Goal: Find specific page/section: Find specific page/section

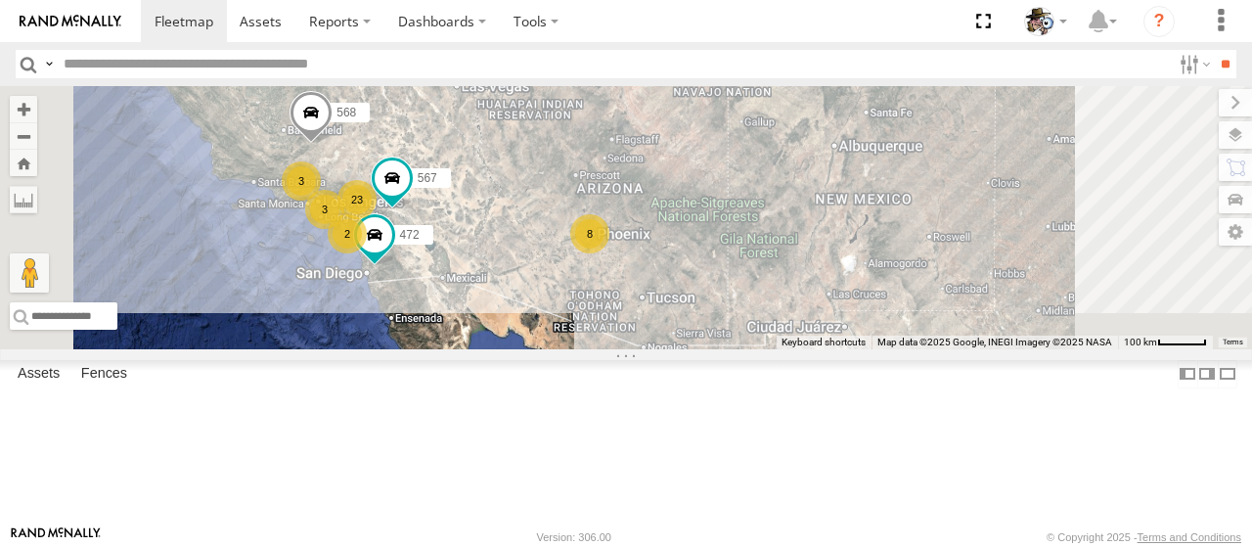
drag, startPoint x: 718, startPoint y: 203, endPoint x: 777, endPoint y: 220, distance: 61.3
click at [777, 220] on div "472 484 599 23 8 3 2 568 3 567" at bounding box center [626, 217] width 1252 height 263
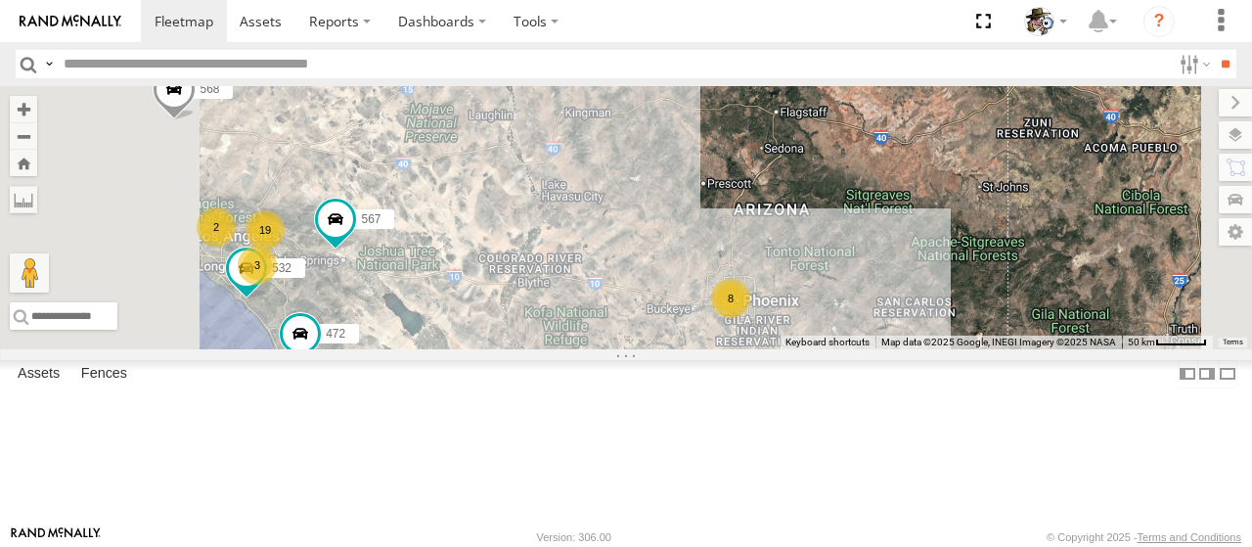
drag, startPoint x: 861, startPoint y: 360, endPoint x: 861, endPoint y: 266, distance: 93.9
click at [861, 266] on div "472 484 599 568 567 532 19 8 3 2" at bounding box center [626, 217] width 1252 height 263
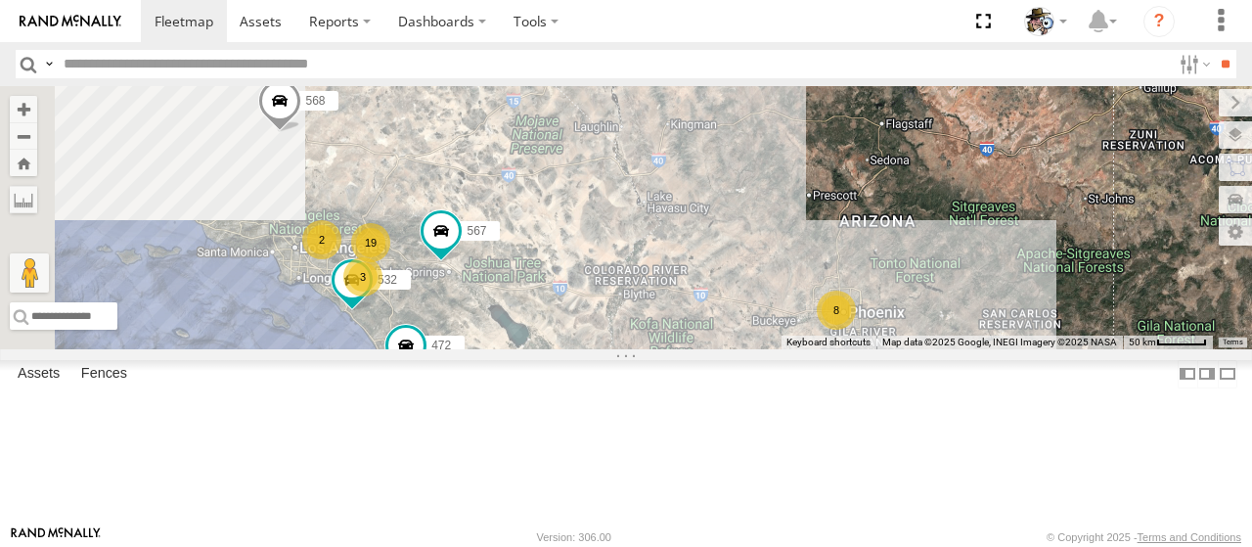
drag, startPoint x: 908, startPoint y: 293, endPoint x: 986, endPoint y: 341, distance: 92.3
click at [986, 341] on div "472 484 599 568 567 532 19 8 3 2" at bounding box center [626, 217] width 1252 height 263
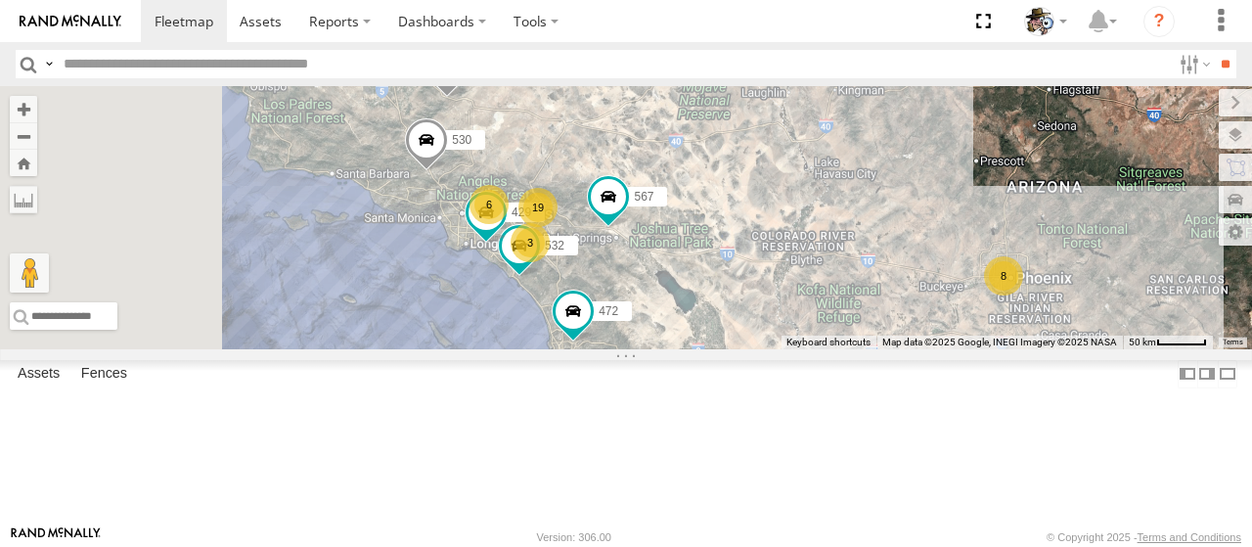
drag, startPoint x: 751, startPoint y: 411, endPoint x: 920, endPoint y: 360, distance: 175.8
click at [920, 349] on div "472 484 599 568 567 532 19 8 3 6 530 429" at bounding box center [626, 217] width 1252 height 263
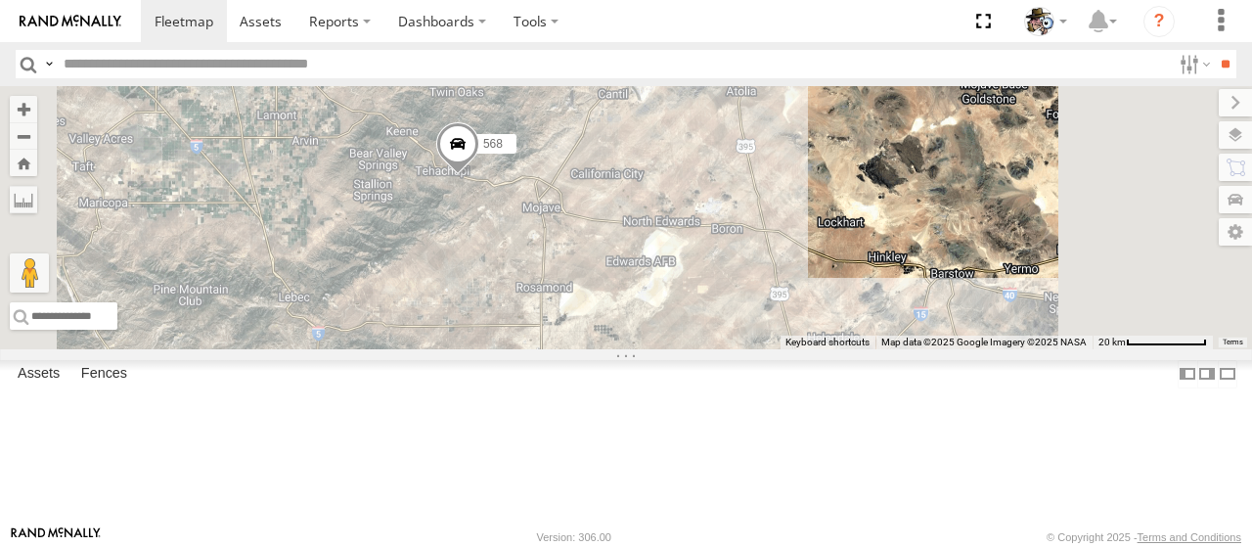
drag, startPoint x: 668, startPoint y: 236, endPoint x: 700, endPoint y: 335, distance: 104.0
click at [700, 336] on div "472 484 599 568 567 532 530 429 533 565 600 2" at bounding box center [626, 217] width 1252 height 263
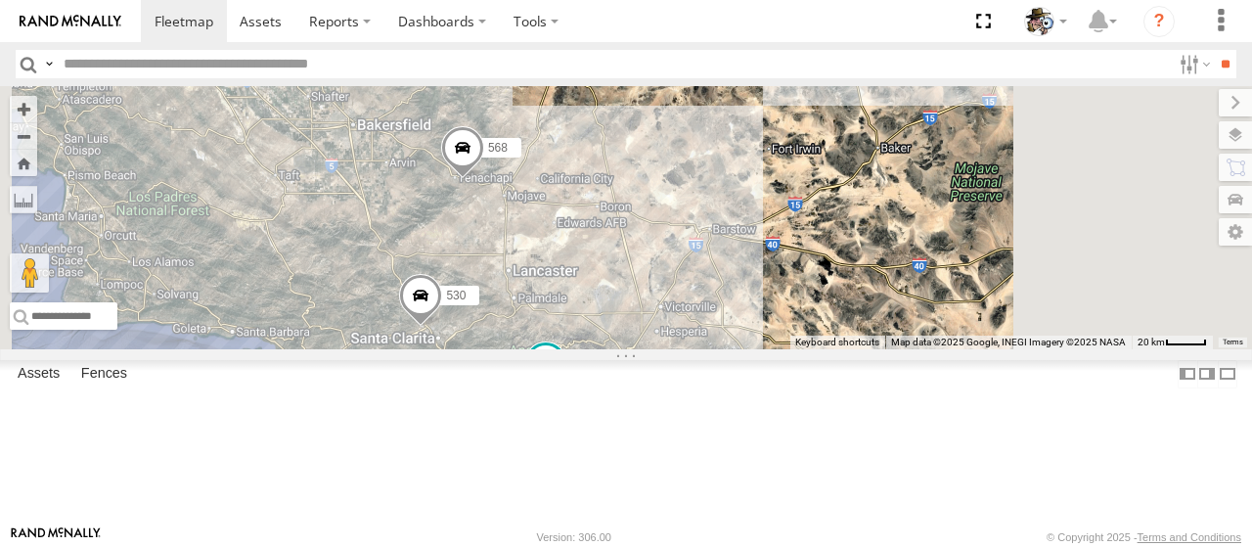
drag, startPoint x: 700, startPoint y: 335, endPoint x: 706, endPoint y: 296, distance: 38.6
click at [706, 296] on div "472 484 599 568 567 532 530 429 533 565 600 15 5 3" at bounding box center [626, 217] width 1252 height 263
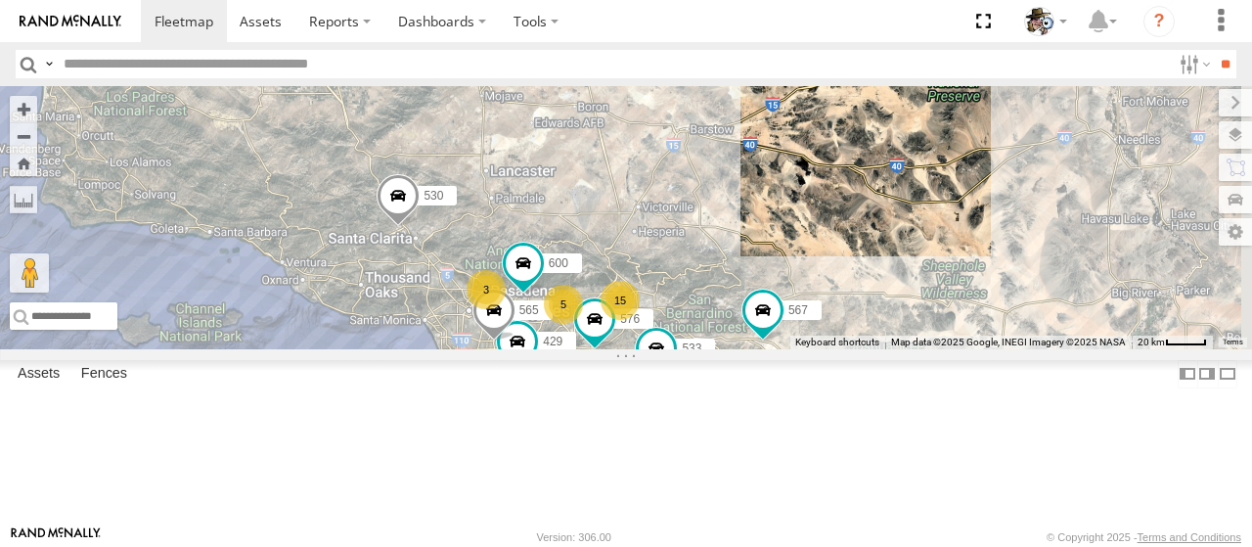
drag, startPoint x: 738, startPoint y: 330, endPoint x: 708, endPoint y: 240, distance: 94.7
click at [708, 241] on div "472 484 599 568 567 532 530 429 533 565 600 15 5 3 576" at bounding box center [626, 217] width 1252 height 263
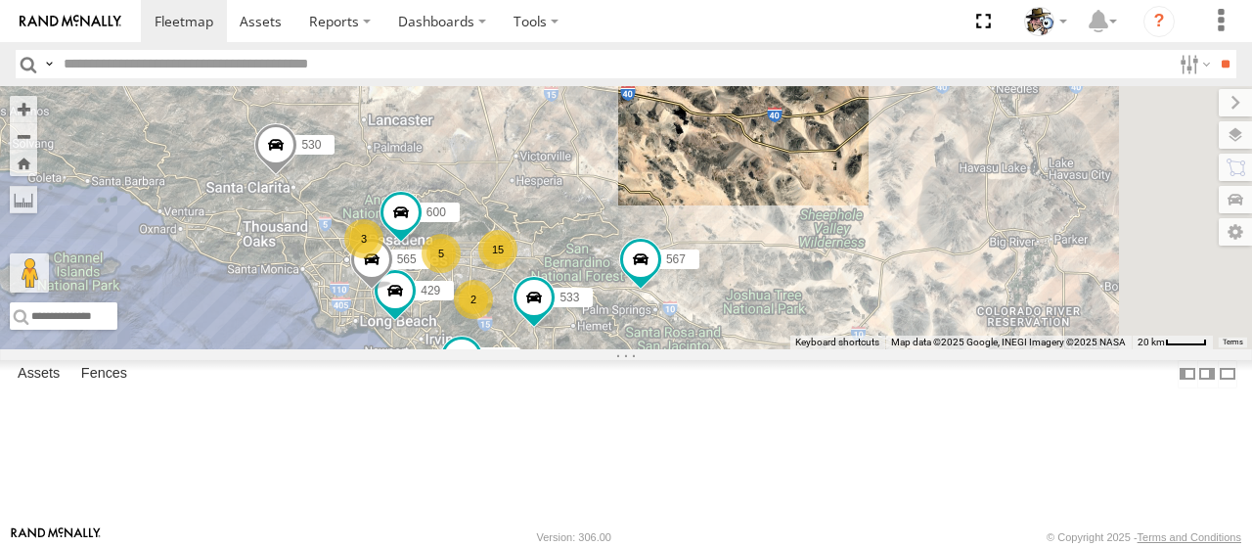
drag, startPoint x: 824, startPoint y: 306, endPoint x: 708, endPoint y: 264, distance: 122.9
click at [708, 264] on div "472 484 599 568 567 532 530 429 533 565 600 15 5 3 2" at bounding box center [626, 217] width 1252 height 263
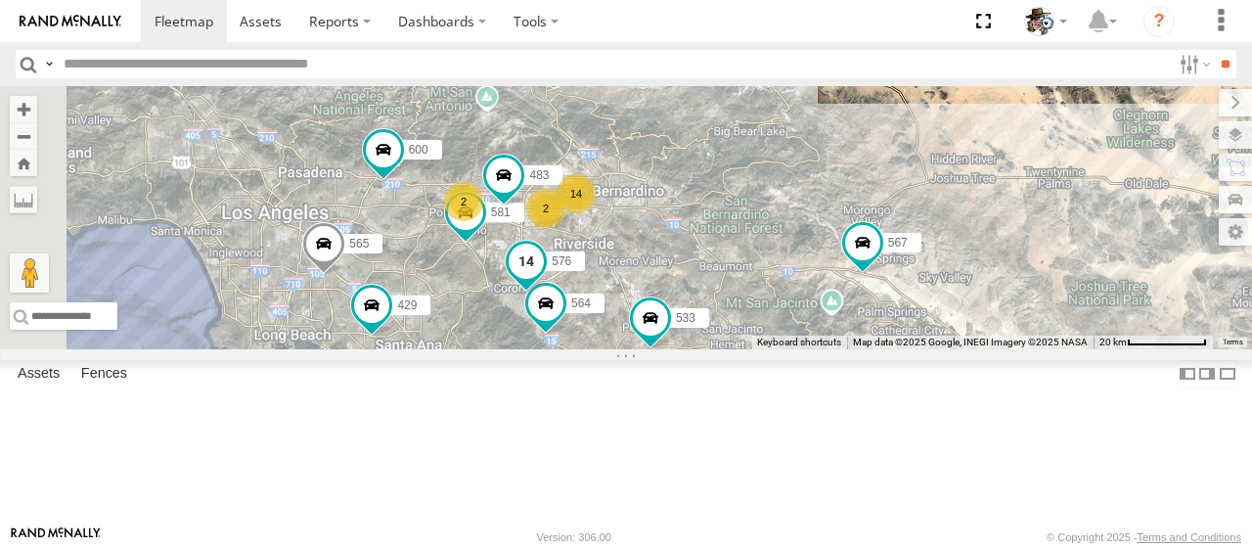
drag, startPoint x: 667, startPoint y: 311, endPoint x: 806, endPoint y: 341, distance: 142.2
click at [806, 341] on div "472 484 599 568 567 532 530 429 533 565 600 14 2 2 581 564 576 483" at bounding box center [626, 217] width 1252 height 263
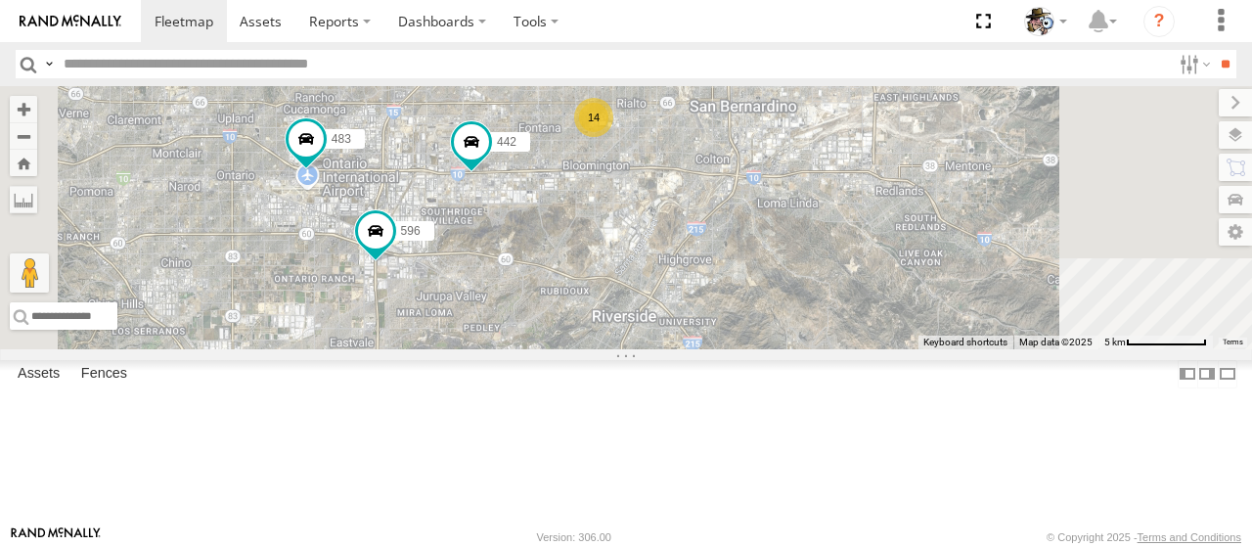
drag, startPoint x: 753, startPoint y: 298, endPoint x: 826, endPoint y: 392, distance: 118.6
click at [826, 349] on div "442 596 483 14" at bounding box center [626, 217] width 1252 height 263
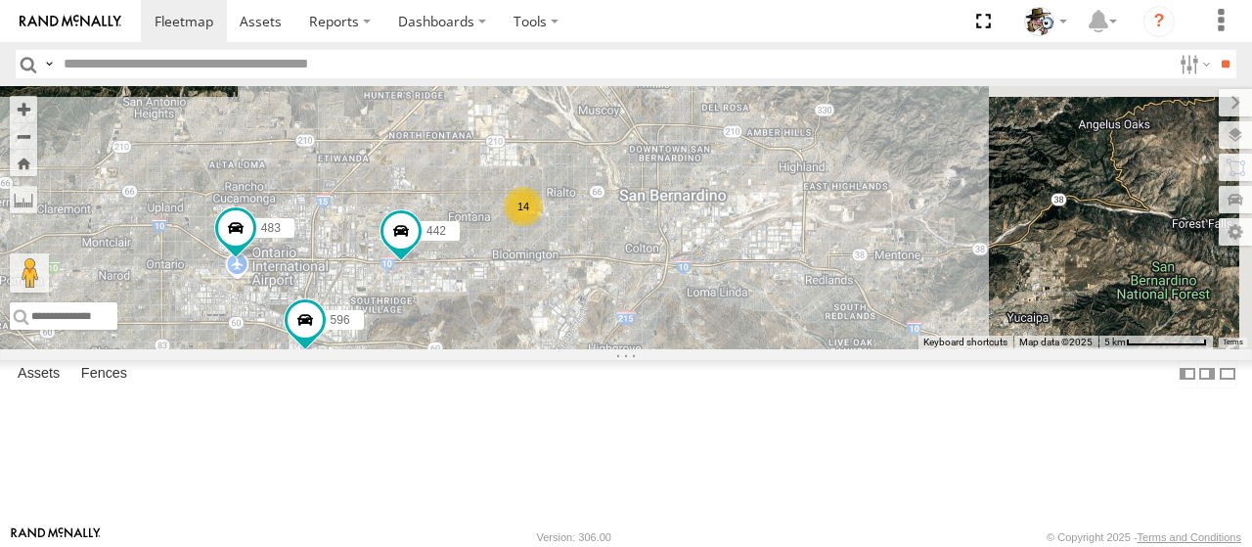
drag, startPoint x: 781, startPoint y: 381, endPoint x: 708, endPoint y: 472, distance: 116.3
click at [708, 349] on div "442 596 483 14" at bounding box center [626, 217] width 1252 height 263
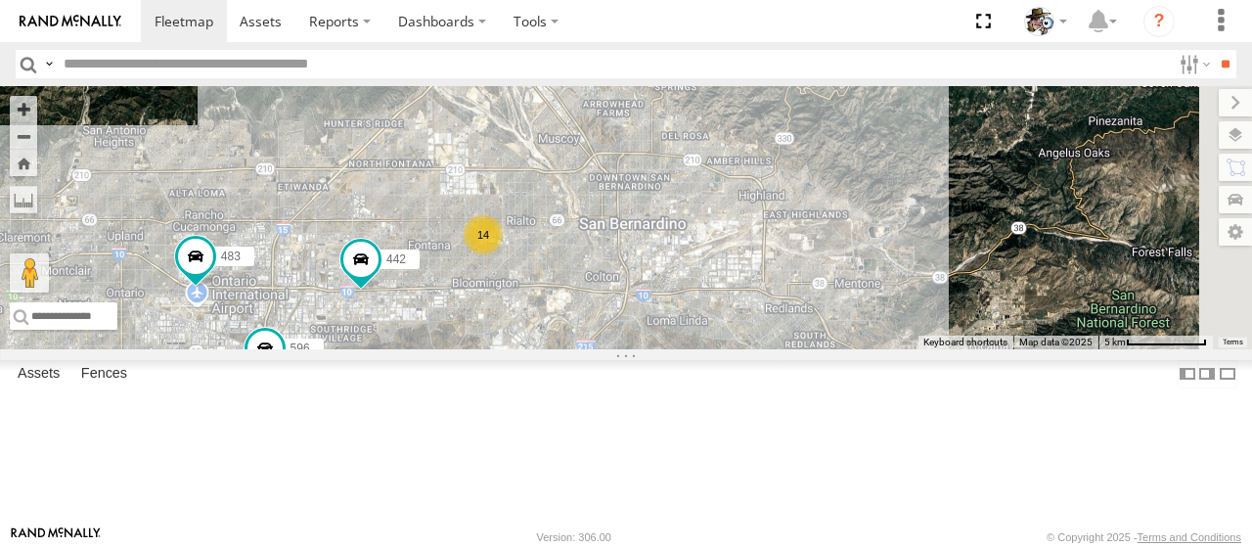
drag, startPoint x: 766, startPoint y: 376, endPoint x: 727, endPoint y: 399, distance: 45.6
click at [727, 349] on div "442 596 483 14" at bounding box center [626, 217] width 1252 height 263
click at [503, 254] on div "14" at bounding box center [483, 234] width 39 height 39
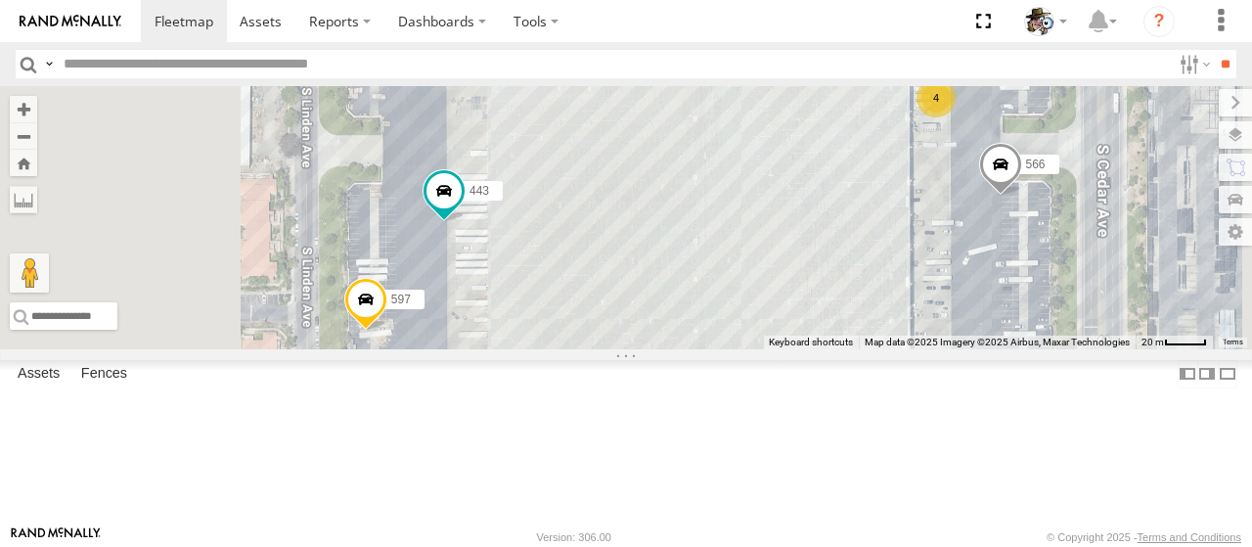
drag, startPoint x: 726, startPoint y: 383, endPoint x: 785, endPoint y: 330, distance: 79.0
click at [785, 330] on div "442 596 483 2 4 5 566 443 597" at bounding box center [626, 217] width 1252 height 263
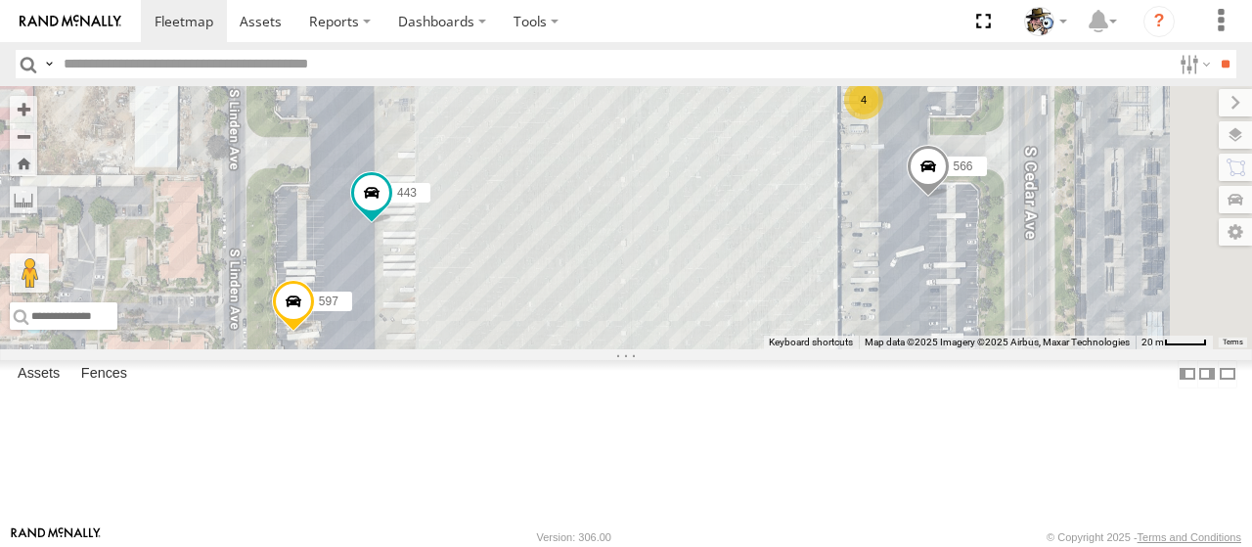
drag, startPoint x: 862, startPoint y: 406, endPoint x: 751, endPoint y: 388, distance: 111.9
click at [751, 349] on div "442 596 483 566 443 597 2 4 5" at bounding box center [626, 217] width 1252 height 263
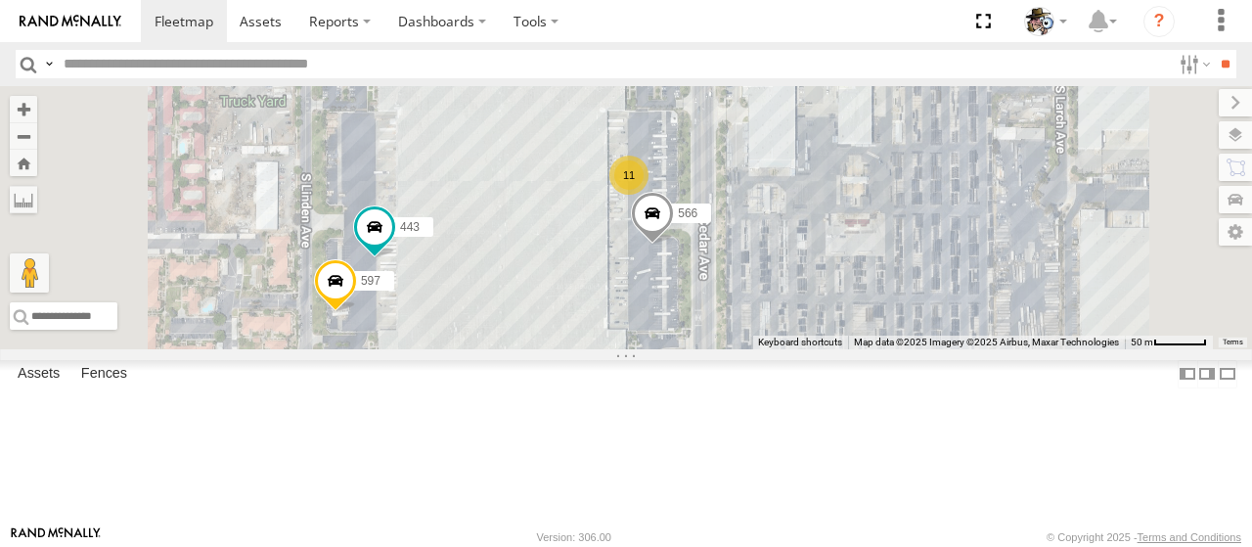
drag, startPoint x: 828, startPoint y: 367, endPoint x: 751, endPoint y: 366, distance: 76.3
click at [751, 349] on div "442 596 483 566 443 597 11" at bounding box center [626, 217] width 1252 height 263
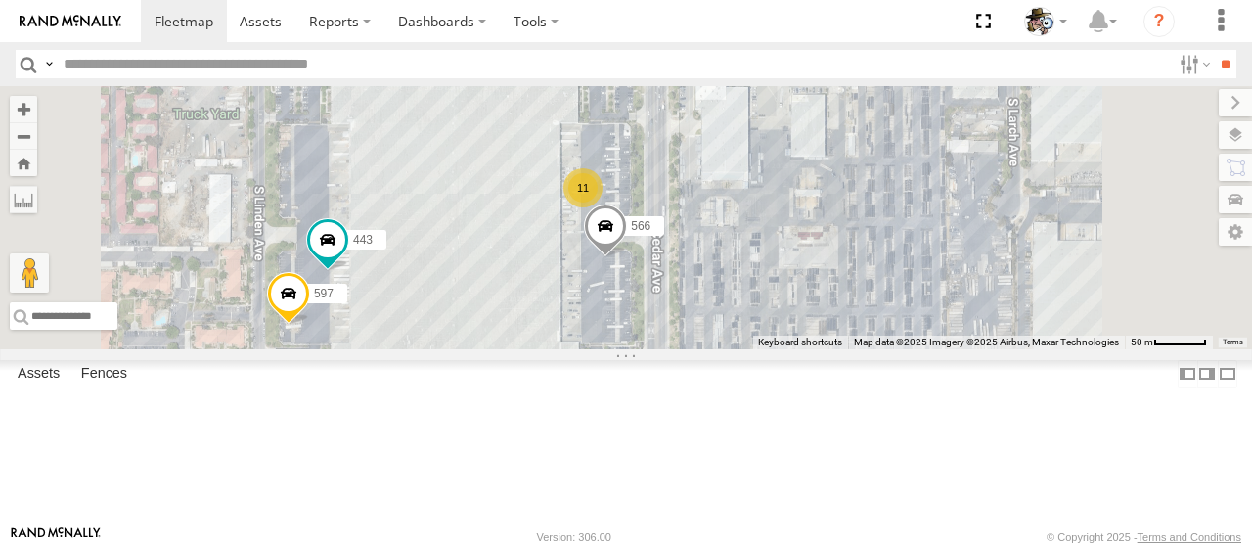
drag, startPoint x: 900, startPoint y: 362, endPoint x: 857, endPoint y: 373, distance: 44.4
click at [857, 349] on div "442 596 483 566 443 597 11" at bounding box center [626, 217] width 1252 height 263
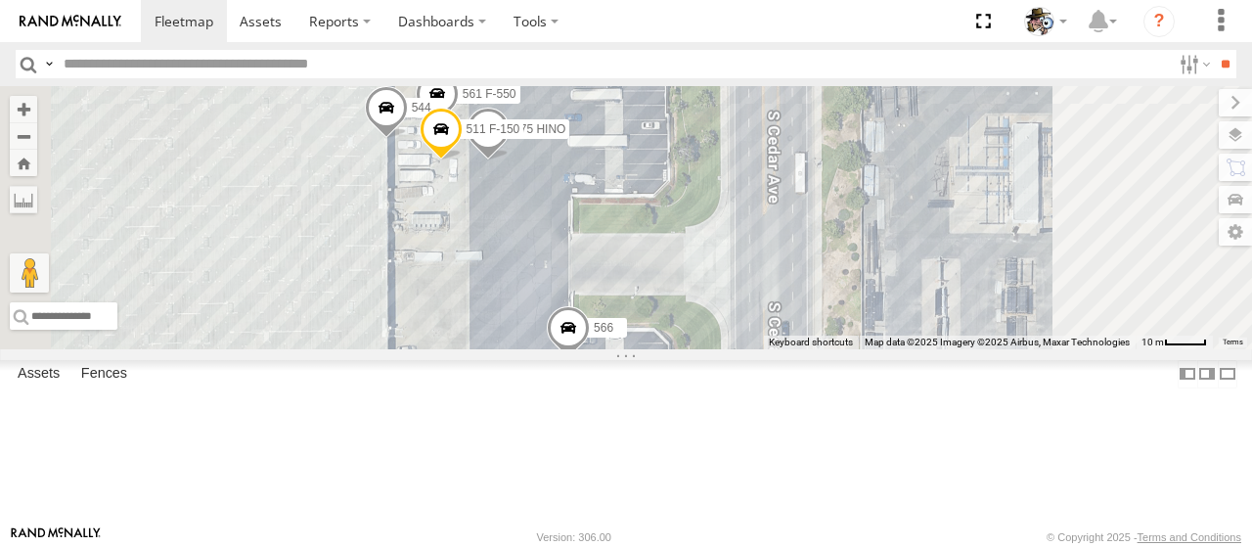
drag, startPoint x: 746, startPoint y: 255, endPoint x: 742, endPoint y: 402, distance: 146.8
click at [742, 349] on div "442 596 483 566 443 597 511 F-150 475 HINO 561 F-550 544" at bounding box center [626, 217] width 1252 height 263
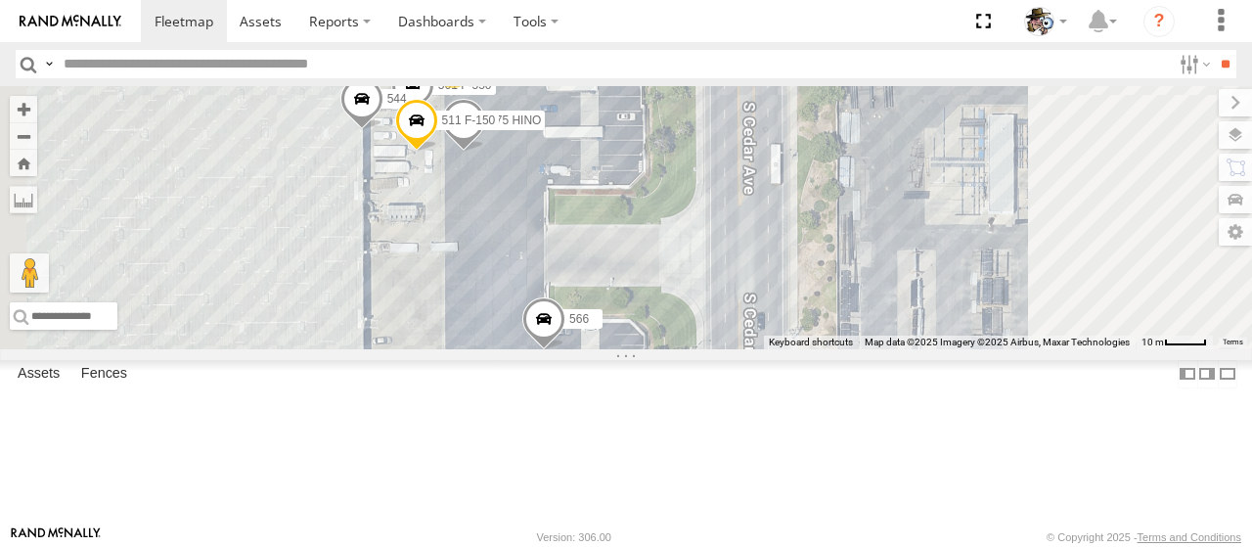
drag, startPoint x: 784, startPoint y: 285, endPoint x: 829, endPoint y: 293, distance: 45.7
click at [829, 293] on div "442 596 483 566 443 597 2 511 F-150 3 475 HINO 561 F-550 544 531" at bounding box center [626, 217] width 1252 height 263
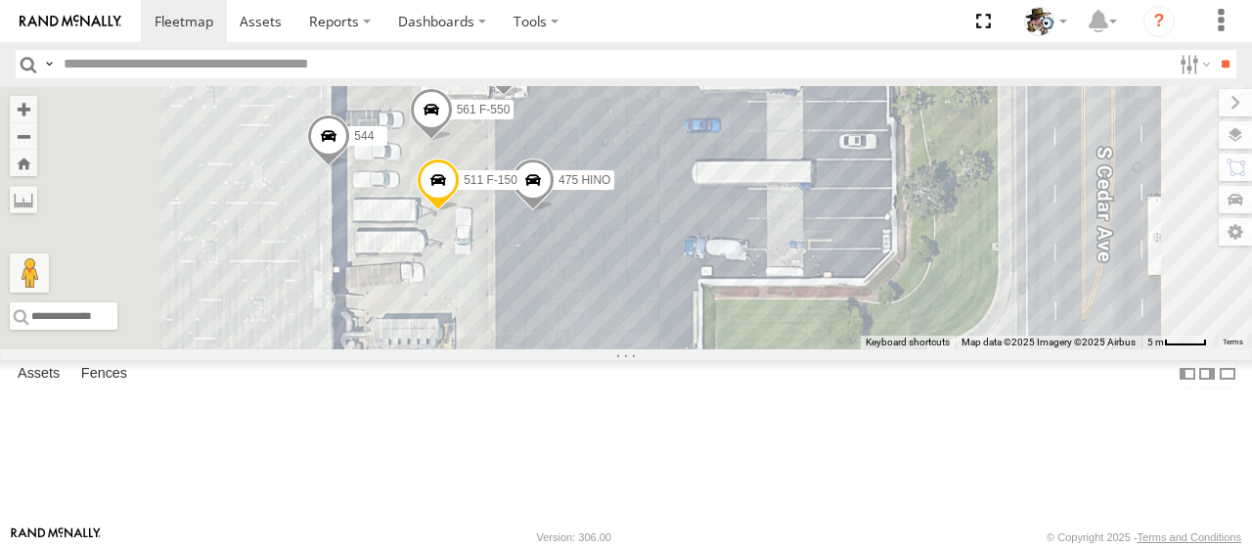
drag, startPoint x: 792, startPoint y: 272, endPoint x: 823, endPoint y: 326, distance: 61.8
click at [820, 325] on div "442 596 483 566 443 597 511 F-150 475 HINO 561 F-550 544 531 588" at bounding box center [626, 217] width 1252 height 263
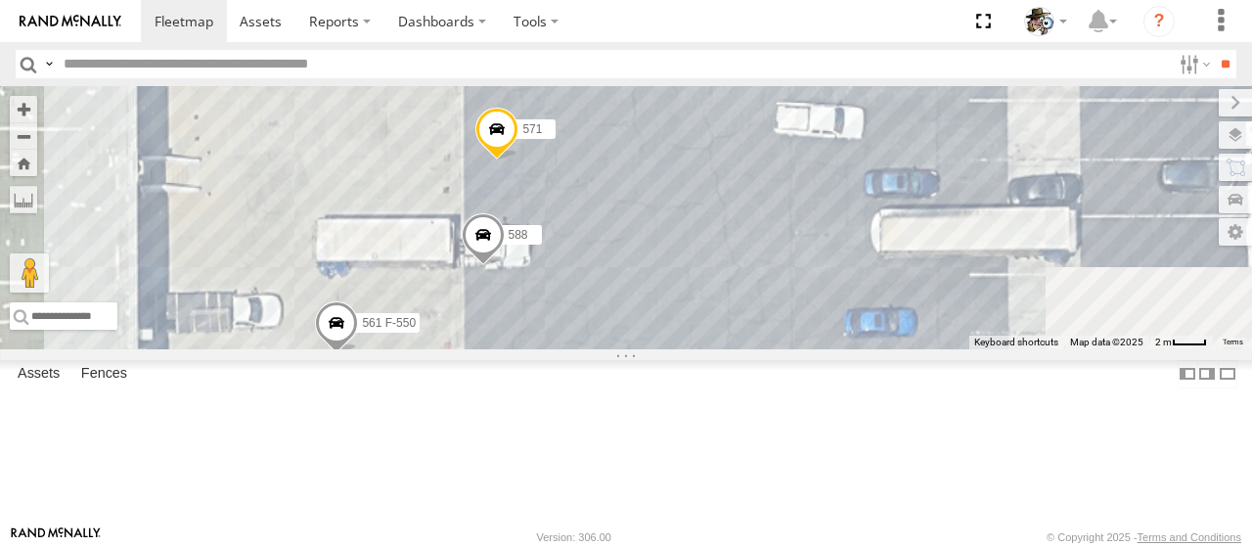
drag, startPoint x: 816, startPoint y: 206, endPoint x: 847, endPoint y: 399, distance: 195.3
click at [847, 349] on div "442 596 483 566 443 597 511 F-150 475 HINO 561 F-550 544 531 588 571" at bounding box center [626, 217] width 1252 height 263
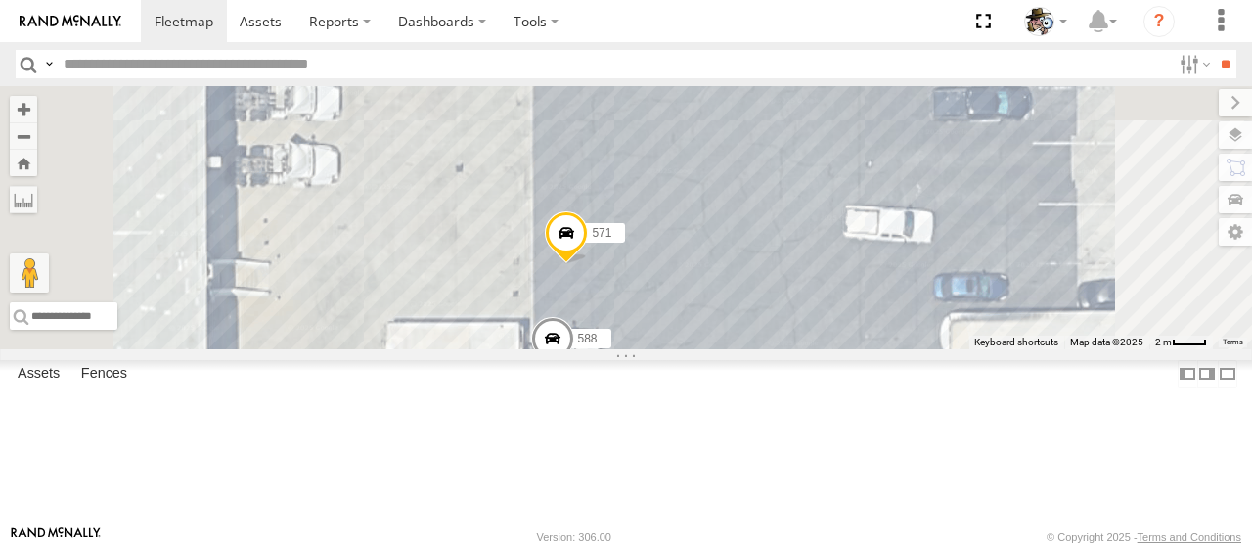
drag, startPoint x: 816, startPoint y: 326, endPoint x: 875, endPoint y: 399, distance: 94.0
click at [875, 349] on div "442 596 483 566 443 597 511 F-150 475 HINO 561 F-550 544 531 588 571 469 427" at bounding box center [626, 217] width 1252 height 263
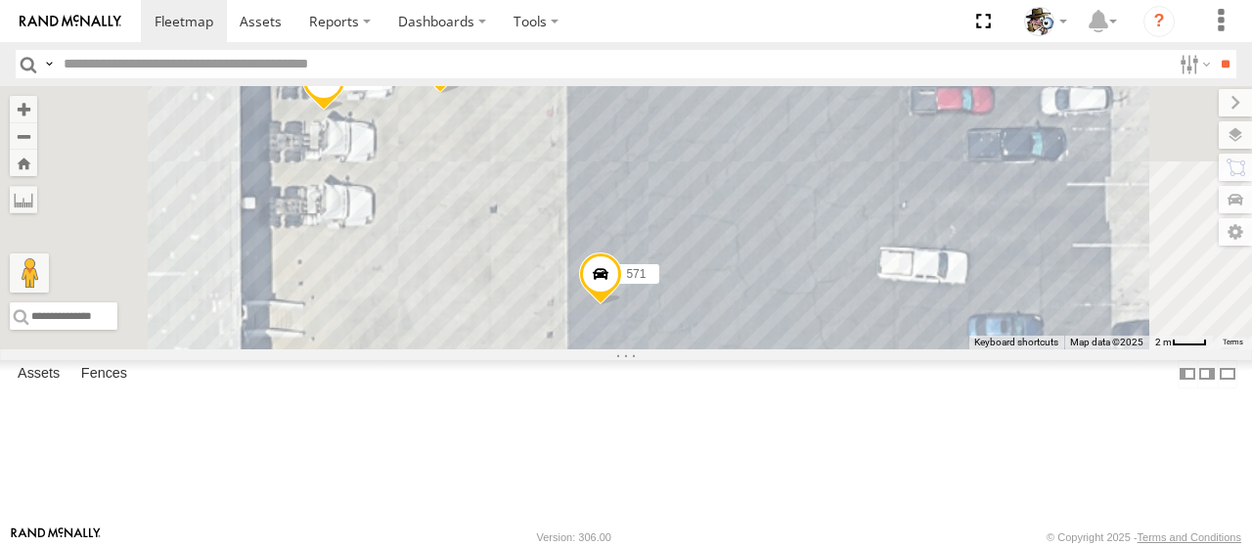
drag, startPoint x: 886, startPoint y: 346, endPoint x: 925, endPoint y: 388, distance: 57.5
click at [925, 349] on div "442 596 483 566 443 597 511 F-150 475 HINO 561 F-550 544 531 588 571 469 427 509" at bounding box center [626, 217] width 1252 height 263
